Goal: Contribute content

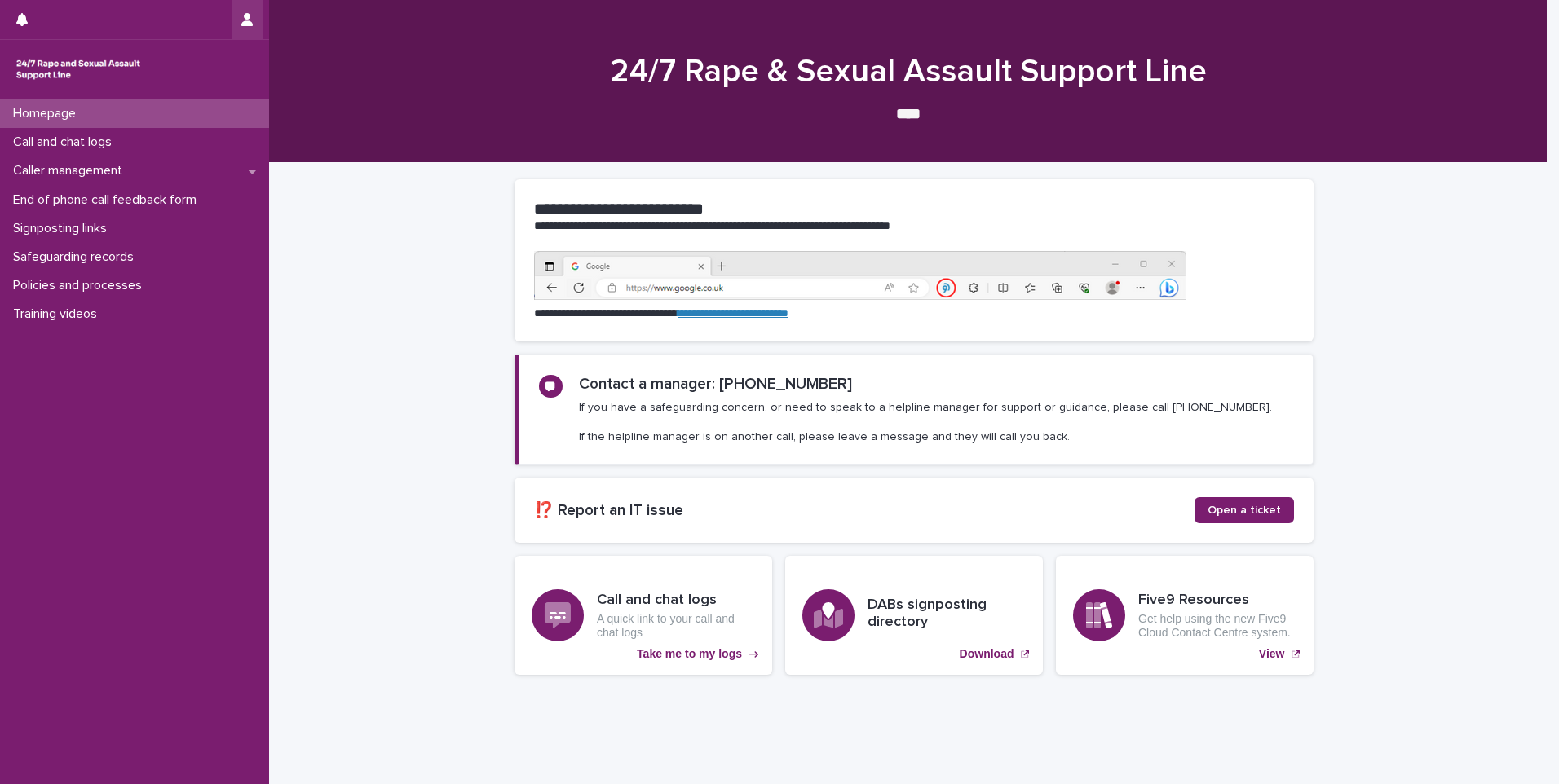
click at [242, 16] on icon "button" at bounding box center [246, 19] width 11 height 13
click at [322, 249] on div at bounding box center [779, 392] width 1559 height 784
click at [182, 138] on div "Call and chat logs" at bounding box center [134, 142] width 269 height 29
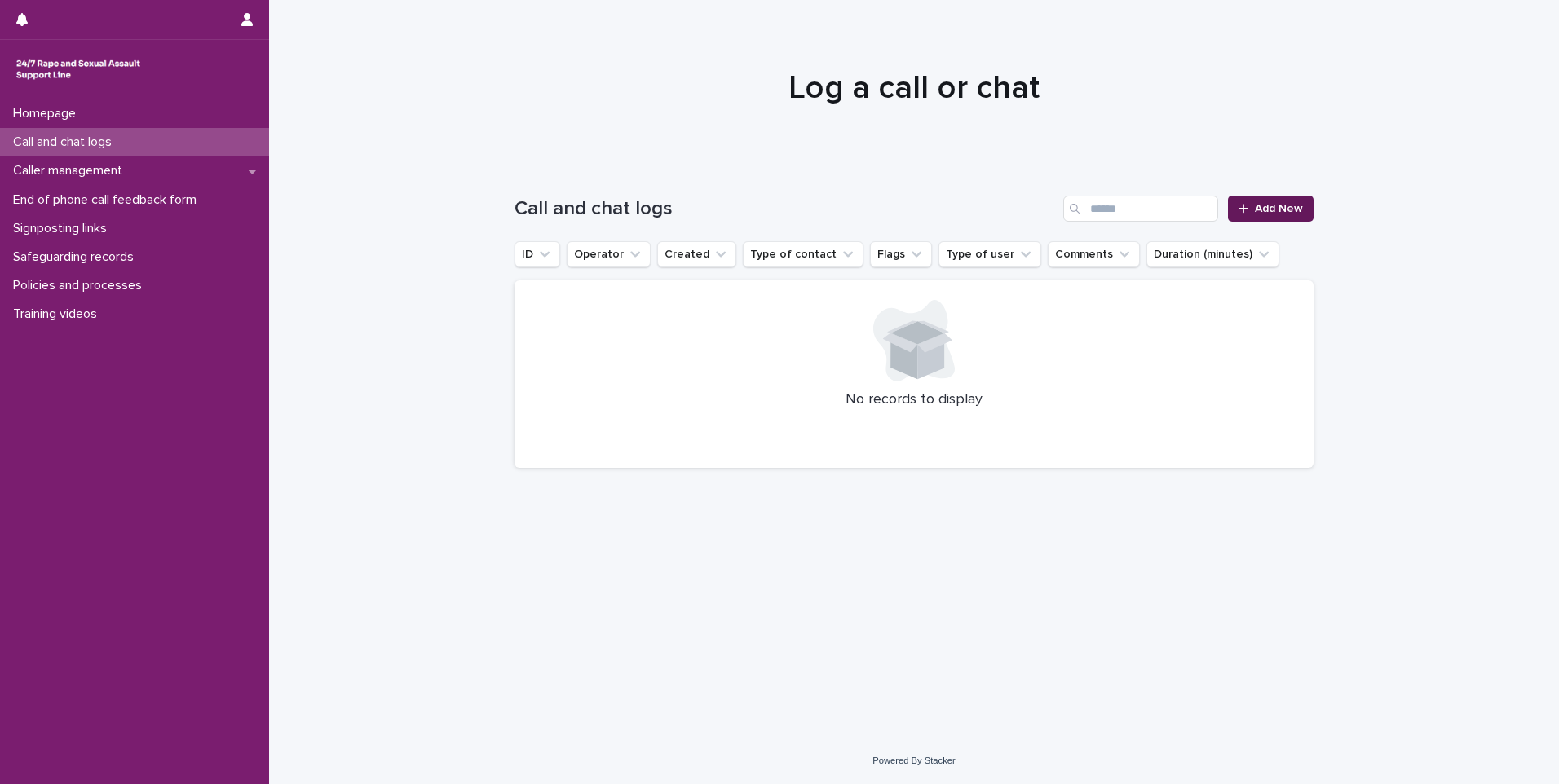
click at [1276, 209] on span "Add New" at bounding box center [1279, 208] width 48 height 11
